Goal: Register for event/course

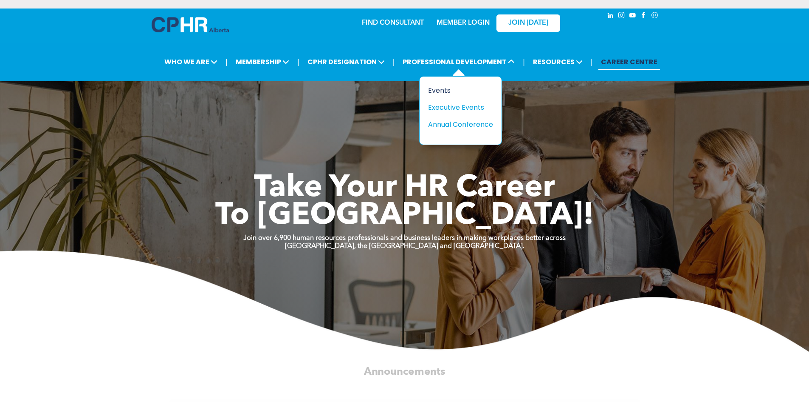
click at [440, 90] on div "Events" at bounding box center [457, 90] width 59 height 11
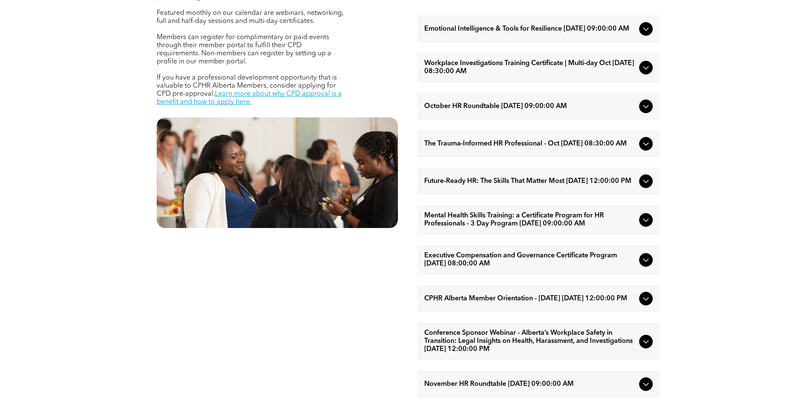
scroll to position [382, 0]
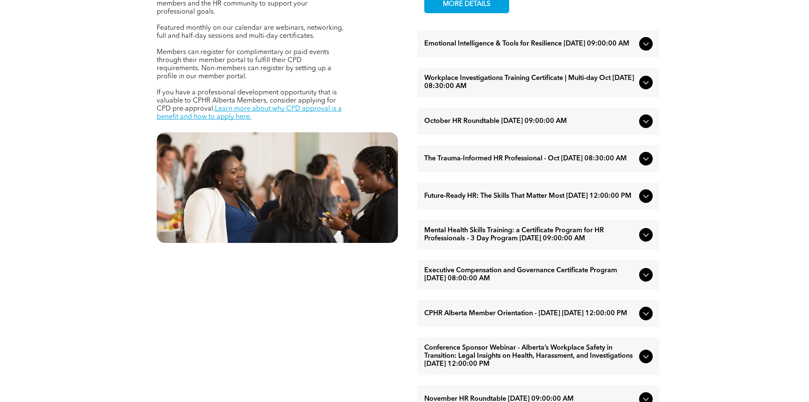
click at [643, 164] on icon at bounding box center [646, 158] width 10 height 10
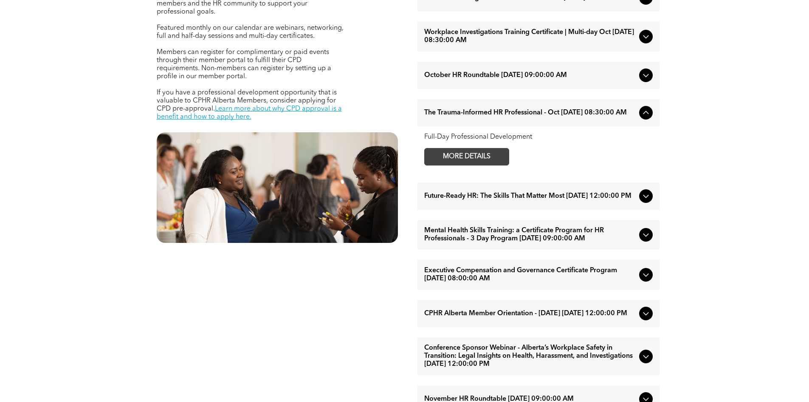
click at [486, 165] on span "MORE DETAILS" at bounding box center [466, 156] width 67 height 17
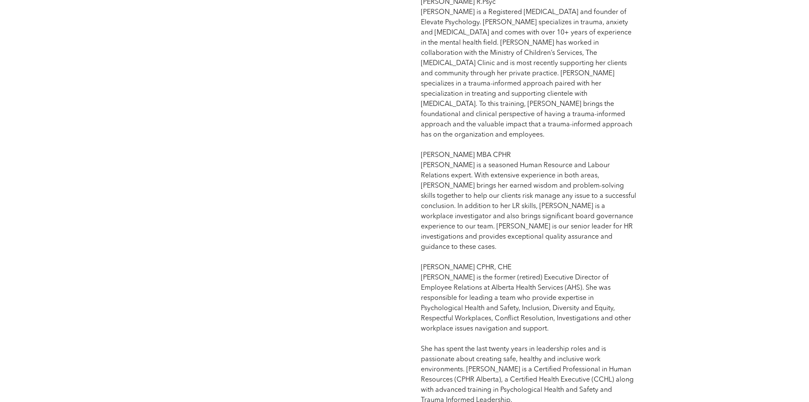
scroll to position [977, 0]
